Goal: Find specific fact: Find specific fact

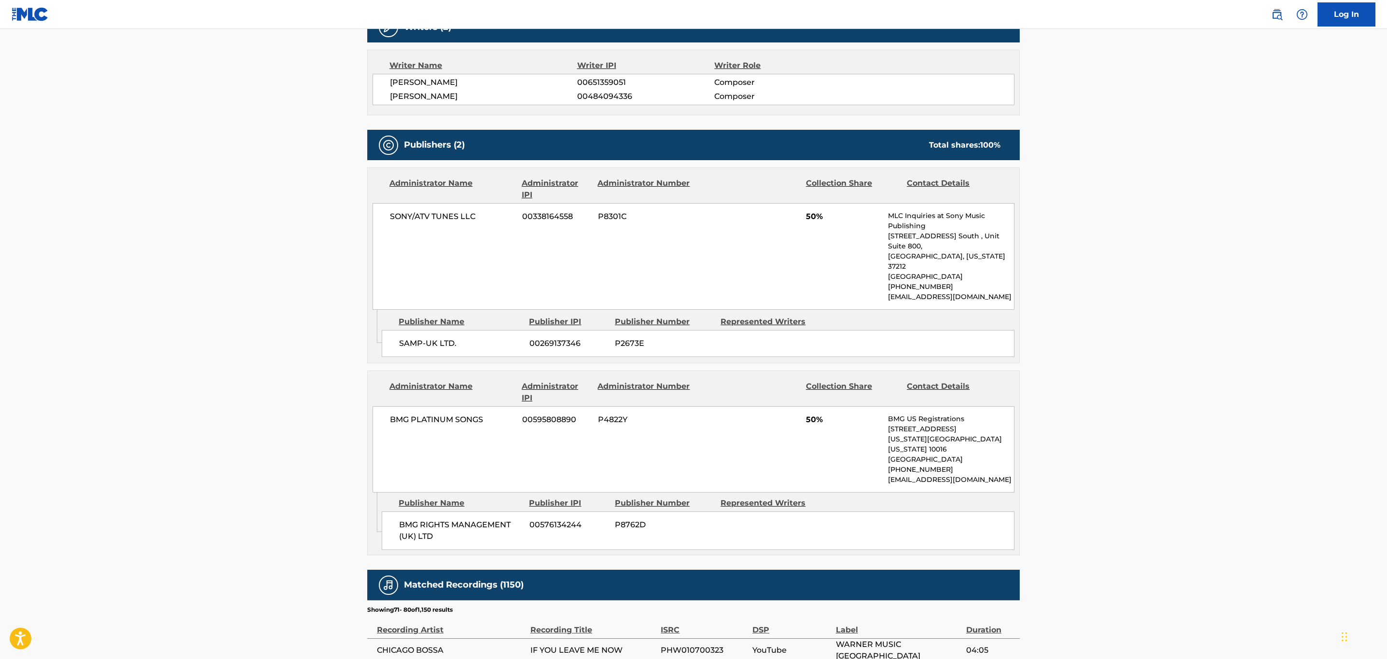
scroll to position [617, 0]
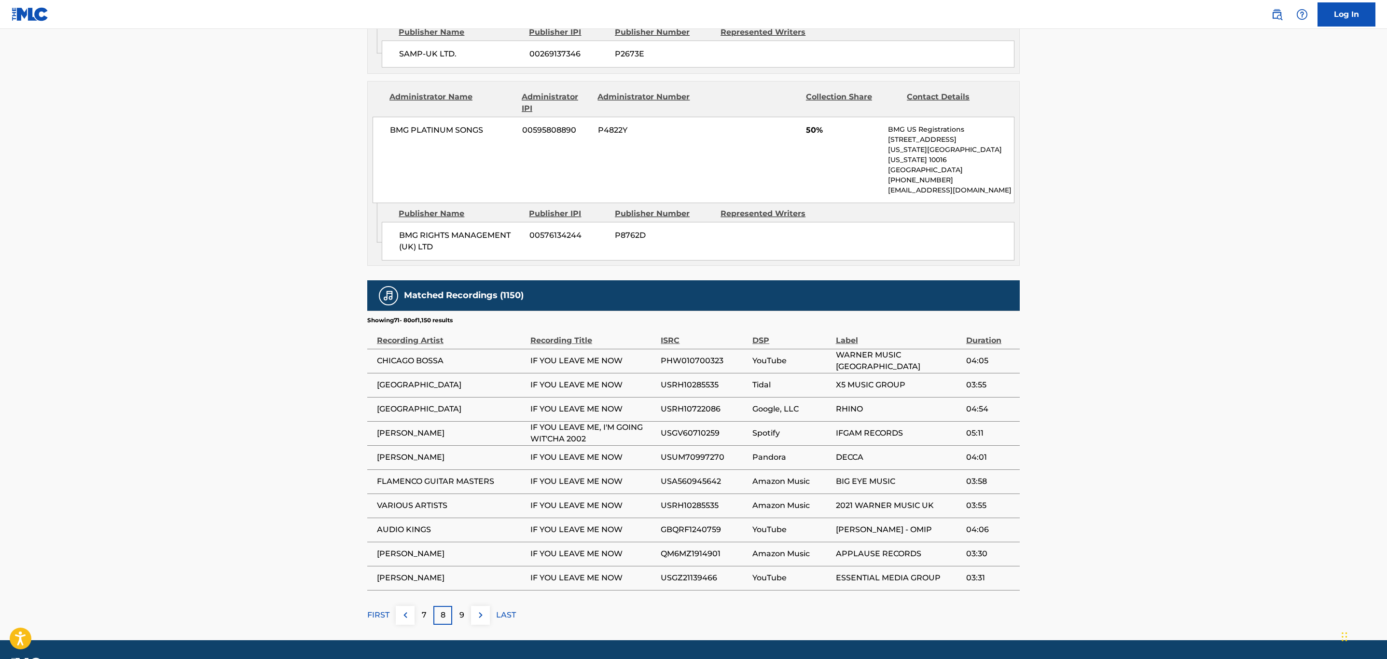
click at [485, 609] on img at bounding box center [481, 615] width 12 height 12
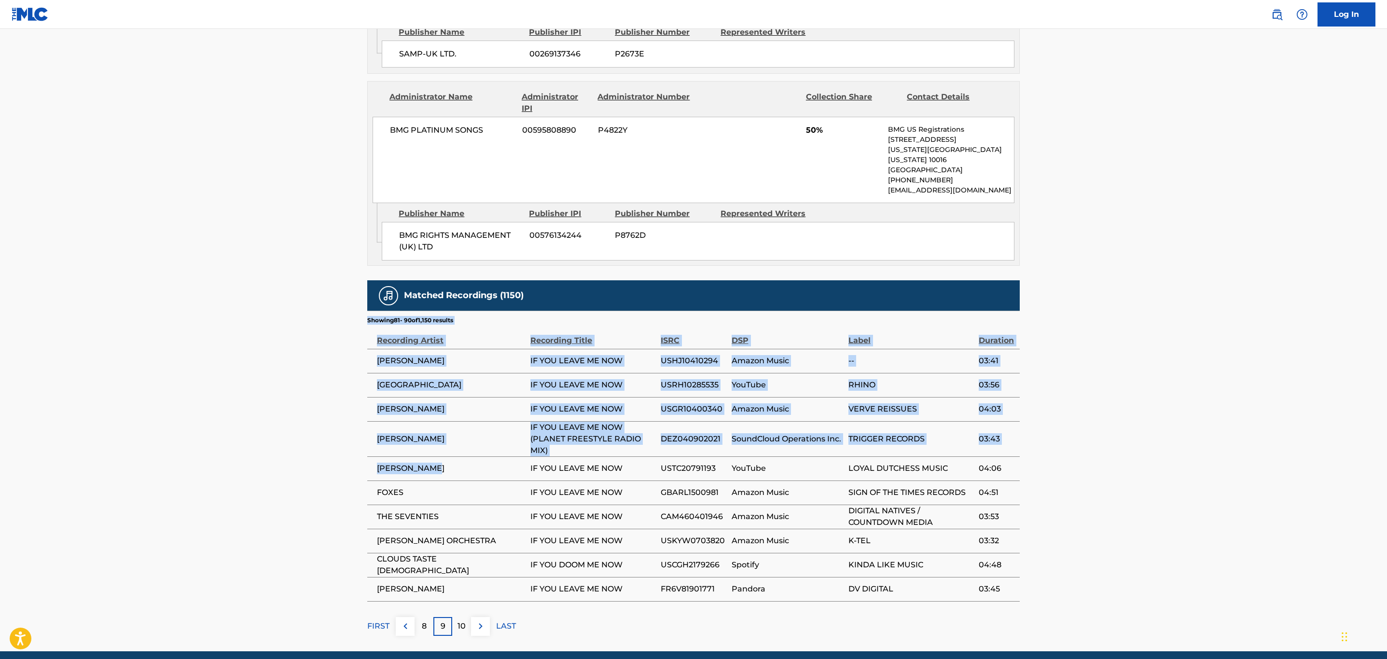
drag, startPoint x: 456, startPoint y: 443, endPoint x: 364, endPoint y: 439, distance: 92.7
click at [364, 439] on div "< Back to public search results Copy work link IF YOU LEAVE ME NOW Work Detail …" at bounding box center [693, 36] width 675 height 1200
click at [463, 463] on span "SUZY BOGGUSS" at bounding box center [451, 469] width 149 height 12
click at [450, 463] on span "SUZY BOGGUSS" at bounding box center [451, 469] width 149 height 12
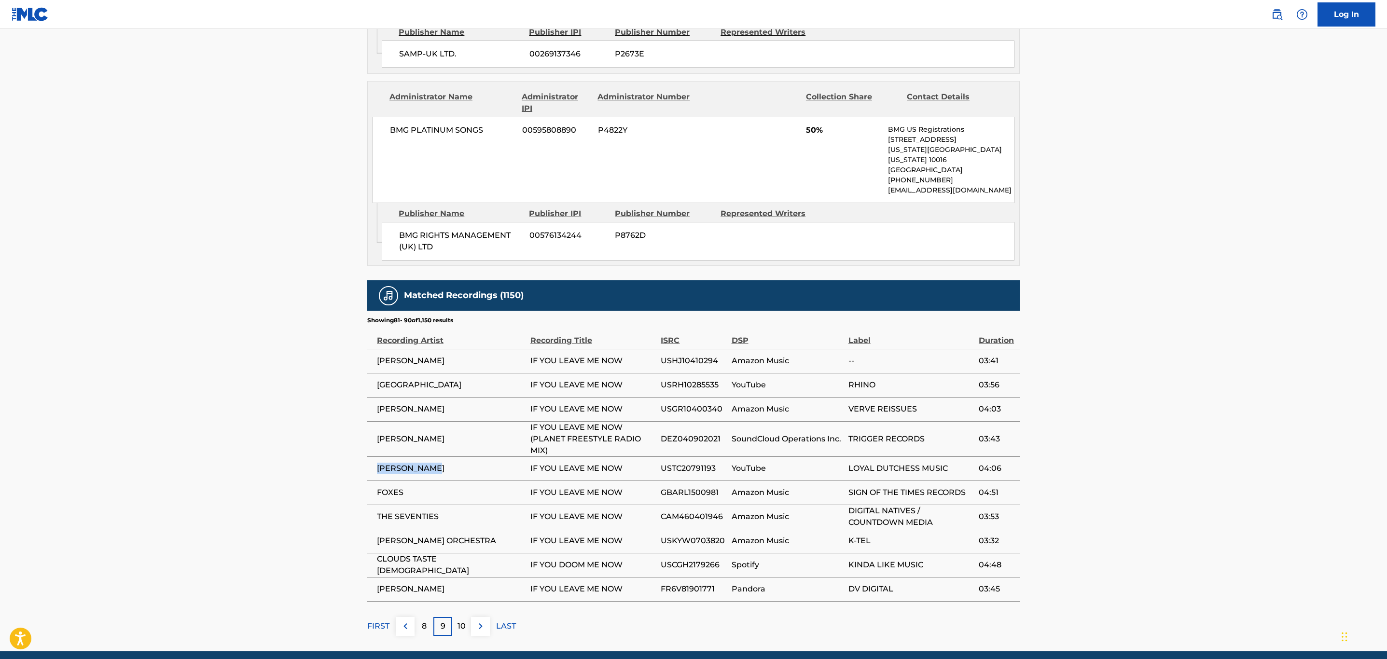
drag, startPoint x: 449, startPoint y: 441, endPoint x: 376, endPoint y: 437, distance: 72.5
click at [377, 463] on span "SUZY BOGGUSS" at bounding box center [451, 469] width 149 height 12
copy span "SUZY BOGGUSS"
click at [705, 463] on span "USTC20791193" at bounding box center [694, 469] width 66 height 12
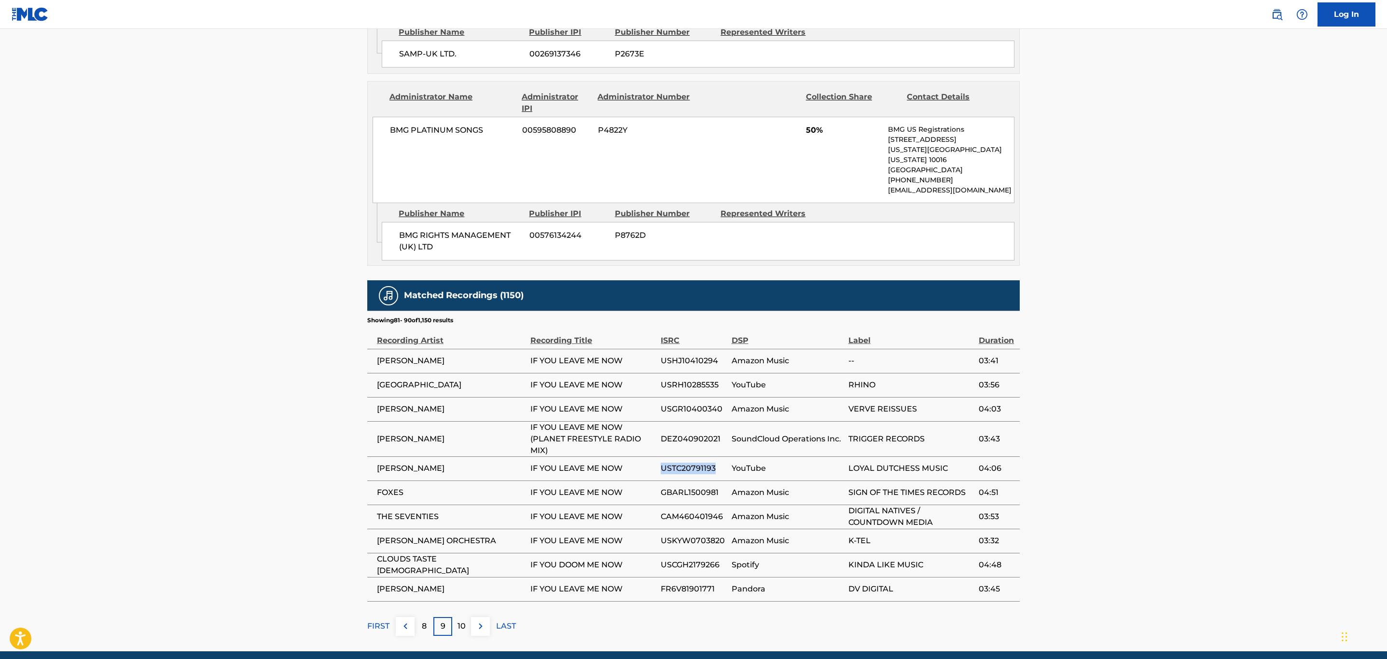
copy span "USTC20791193"
click at [482, 620] on img at bounding box center [481, 626] width 12 height 12
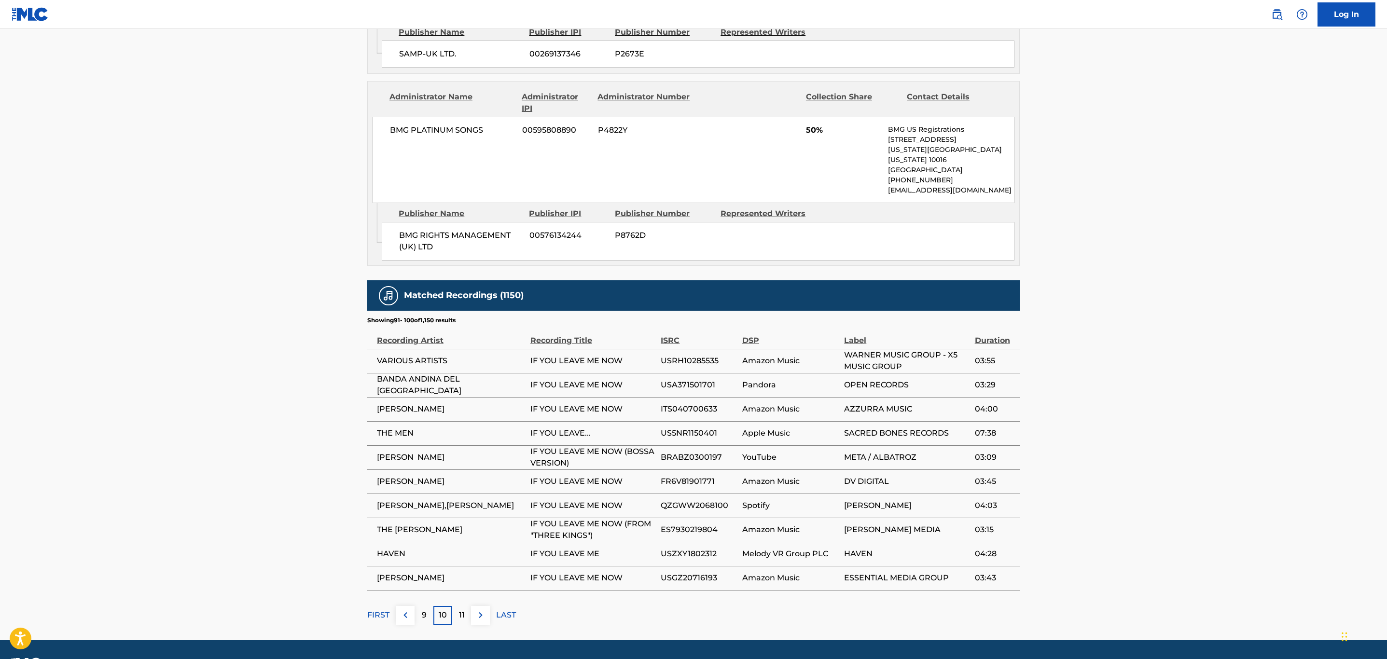
click at [485, 609] on img at bounding box center [481, 615] width 12 height 12
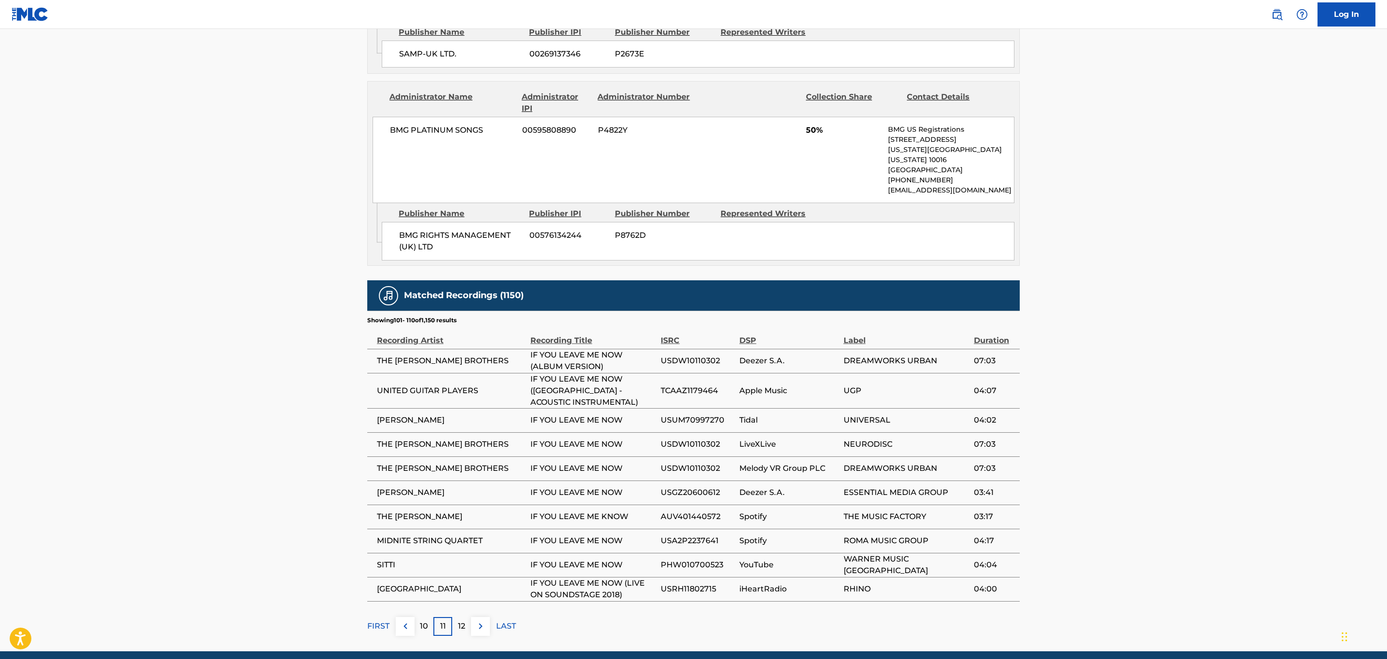
click at [688, 511] on span "AUV401440572" at bounding box center [698, 517] width 74 height 12
click at [689, 511] on span "AUV401440572" at bounding box center [698, 517] width 74 height 12
copy span "AUV401440572"
